Goal: Information Seeking & Learning: Learn about a topic

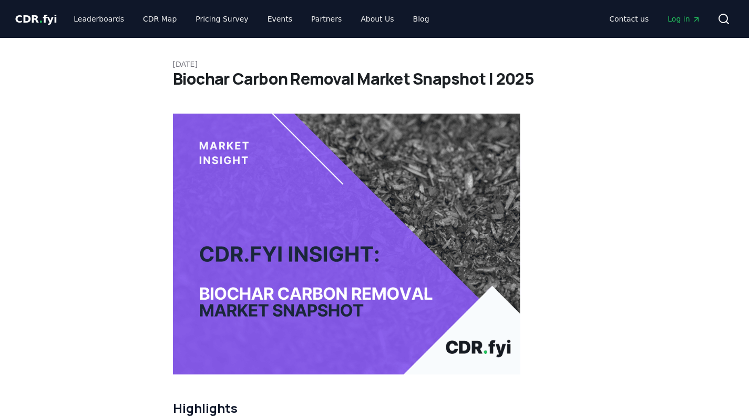
click at [43, 21] on span "CDR . fyi" at bounding box center [36, 19] width 42 height 13
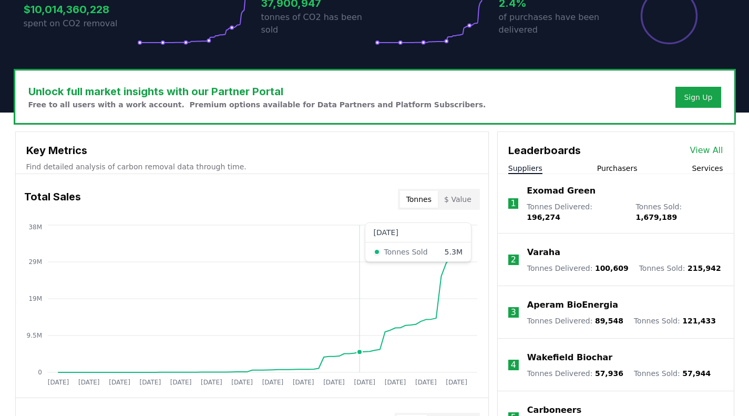
scroll to position [210, 0]
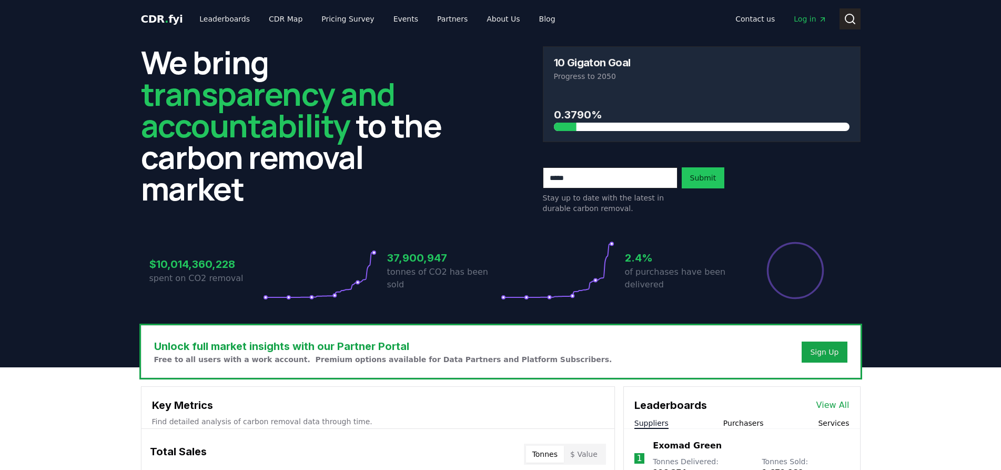
scroll to position [8, 0]
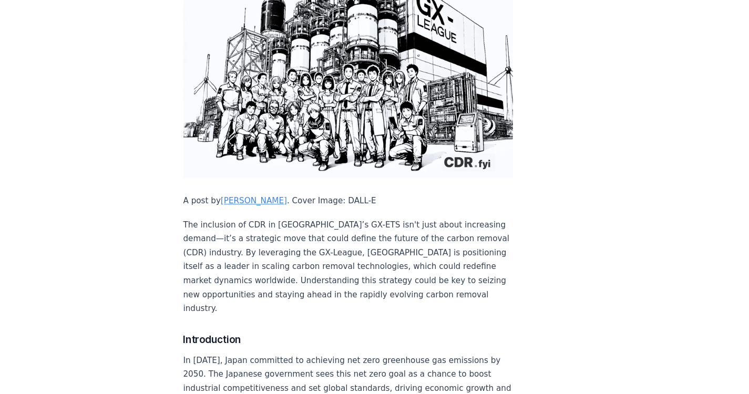
scroll to position [177, 0]
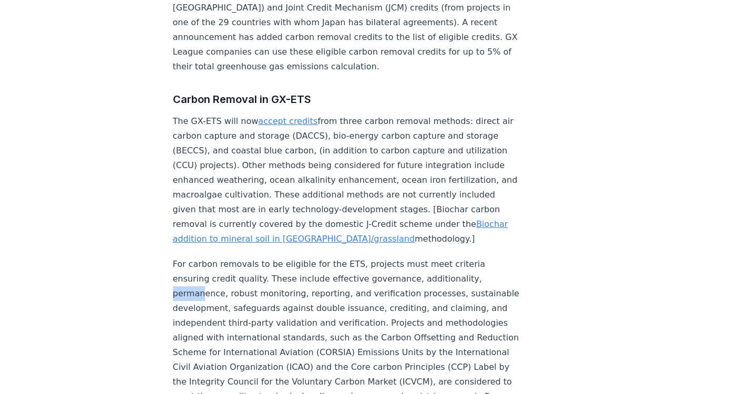
scroll to position [1435, 0]
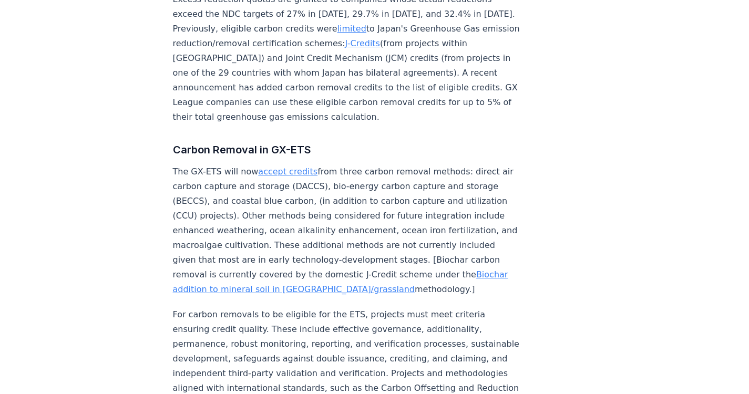
click at [453, 165] on p "The GX-ETS will now accept credits from three carbon removal methods: direct ai…" at bounding box center [347, 231] width 348 height 133
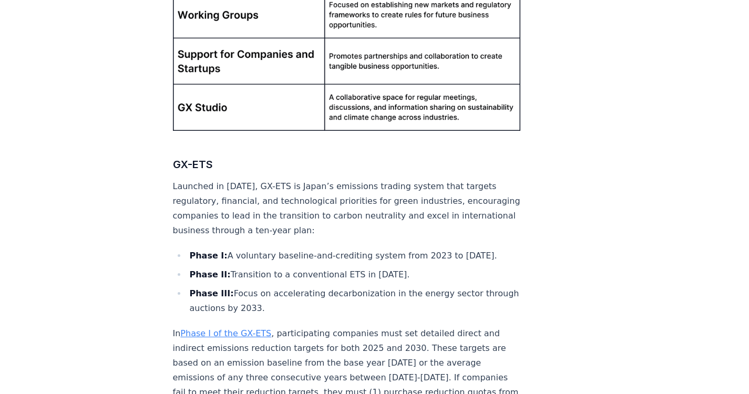
scroll to position [1563, 0]
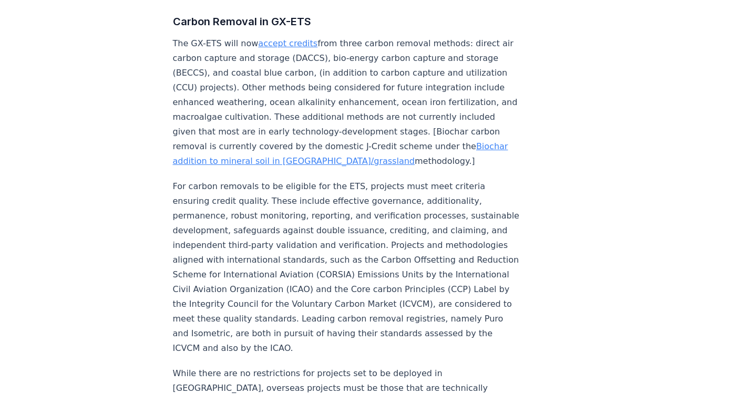
click at [331, 245] on p "For carbon removals to be eligible for the ETS, projects must meet criteria ens…" at bounding box center [347, 267] width 348 height 177
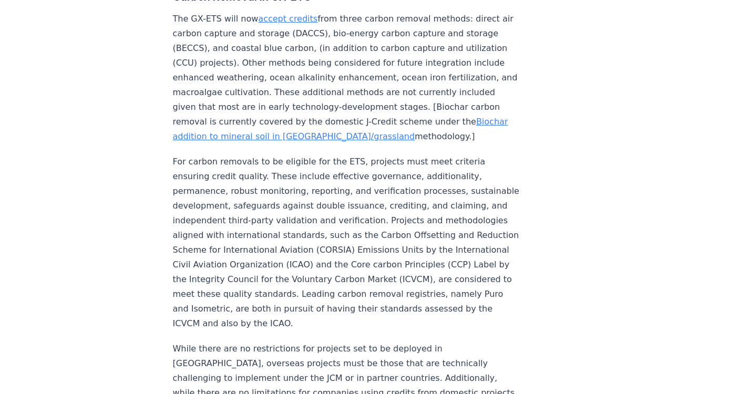
scroll to position [1589, 0]
click at [471, 341] on p "While there are no restrictions for projects set to be deployed in Japan, overs…" at bounding box center [347, 378] width 348 height 74
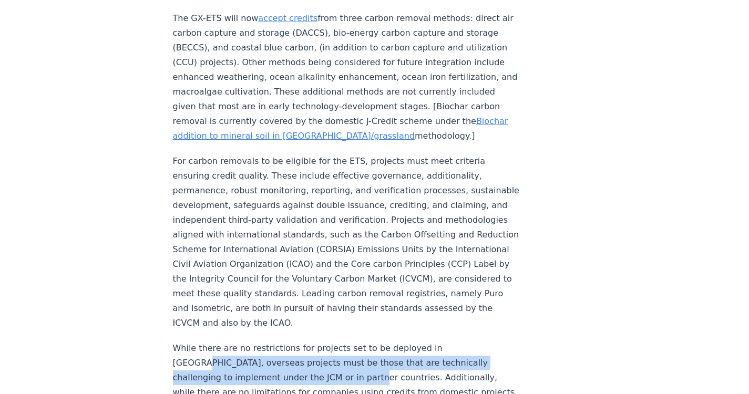
drag, startPoint x: 446, startPoint y: 287, endPoint x: 208, endPoint y: 316, distance: 239.9
click at [208, 341] on p "While there are no restrictions for projects set to be deployed in Japan, overs…" at bounding box center [347, 378] width 348 height 74
copy p "overseas projects must be those that are technically challenging to implement u…"
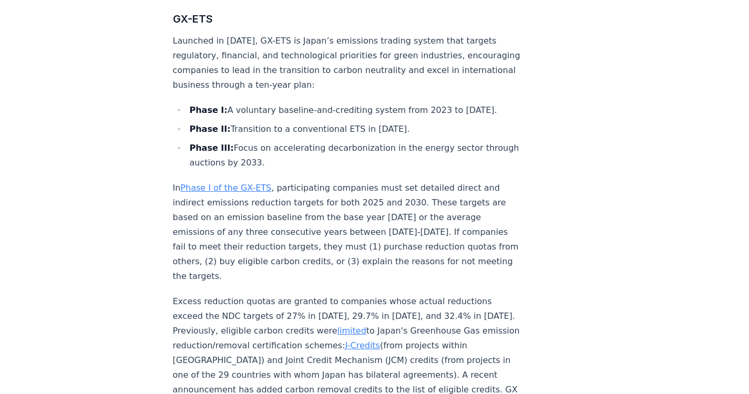
scroll to position [1124, 0]
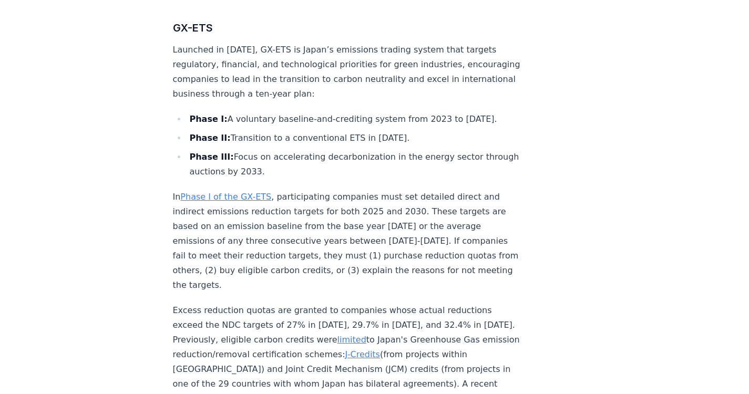
click at [241, 209] on p "In Phase I of the GX-ETS , participating companies must set detailed direct and…" at bounding box center [347, 241] width 348 height 103
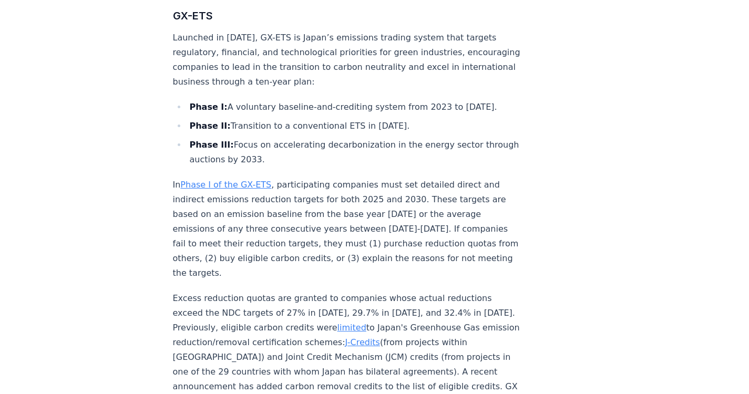
scroll to position [1085, 0]
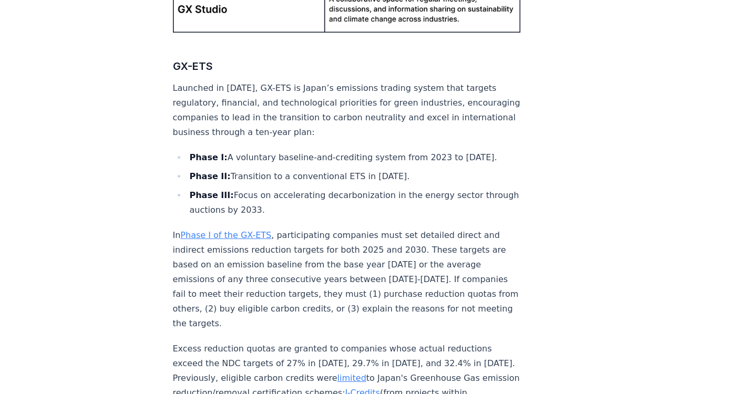
click at [299, 150] on li "Phase I: A voluntary baseline-and-crediting system from 2023 to March 2026." at bounding box center [354, 157] width 334 height 15
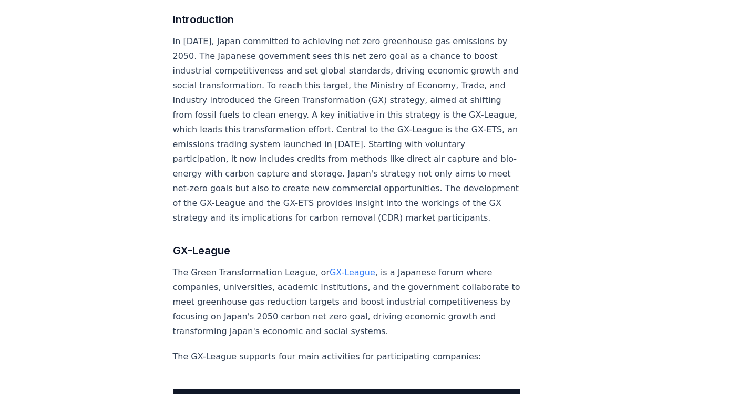
scroll to position [673, 0]
